Goal: Check status: Check status

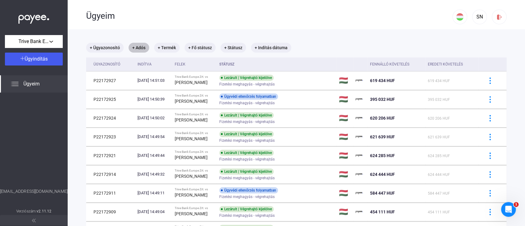
click at [134, 46] on mat-chip "+ Adós" at bounding box center [139, 48] width 21 height 10
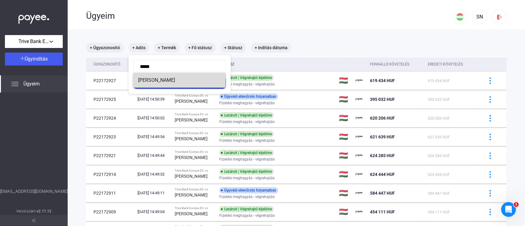
click at [173, 85] on mat-option "[PERSON_NAME]" at bounding box center [179, 80] width 92 height 15
type input "**********"
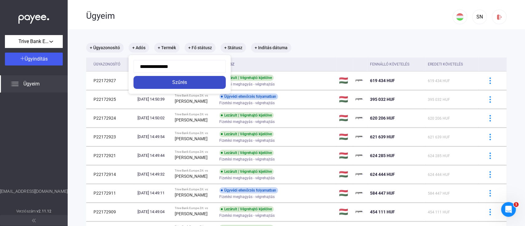
click at [195, 84] on div "Szűrés" at bounding box center [179, 82] width 89 height 7
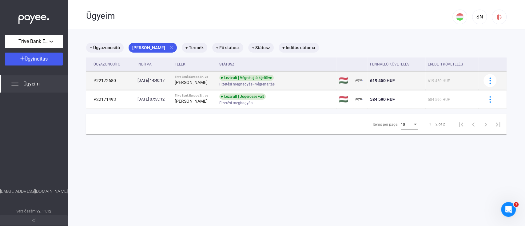
click at [296, 80] on div "Lezárult | Végrehajtó kijelölve Fizetési meghagyás - végrehajtás" at bounding box center [268, 81] width 98 height 12
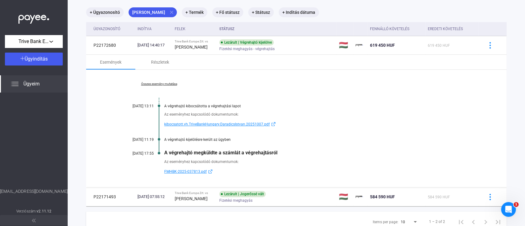
scroll to position [34, 0]
